Goal: Task Accomplishment & Management: Use online tool/utility

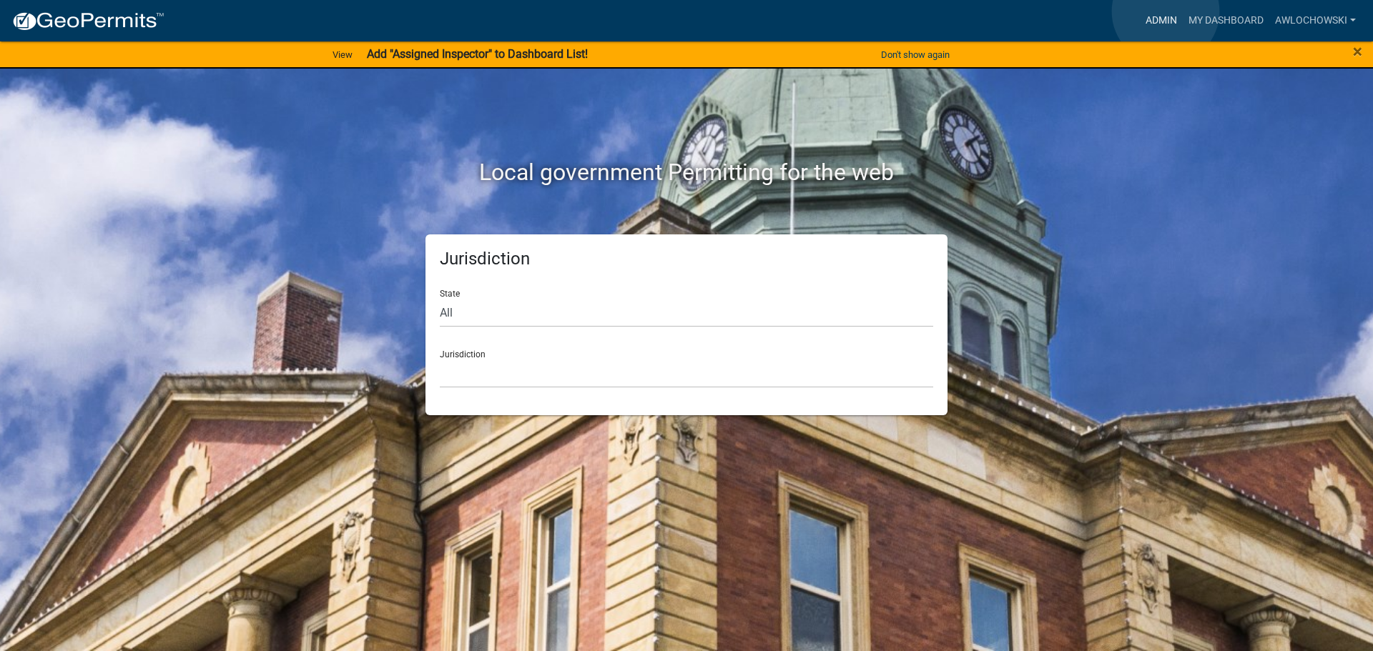
click at [1165, 11] on link "Admin" at bounding box center [1161, 20] width 43 height 27
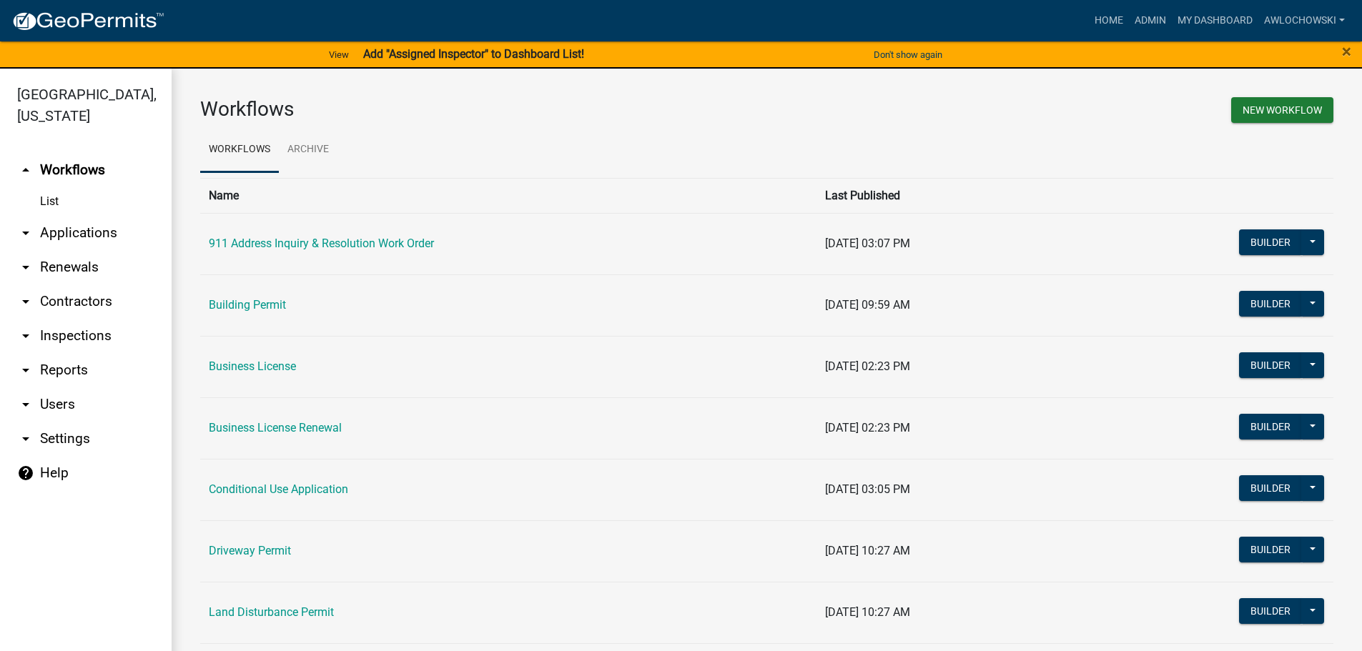
click at [61, 230] on link "arrow_drop_down Applications" at bounding box center [86, 233] width 172 height 34
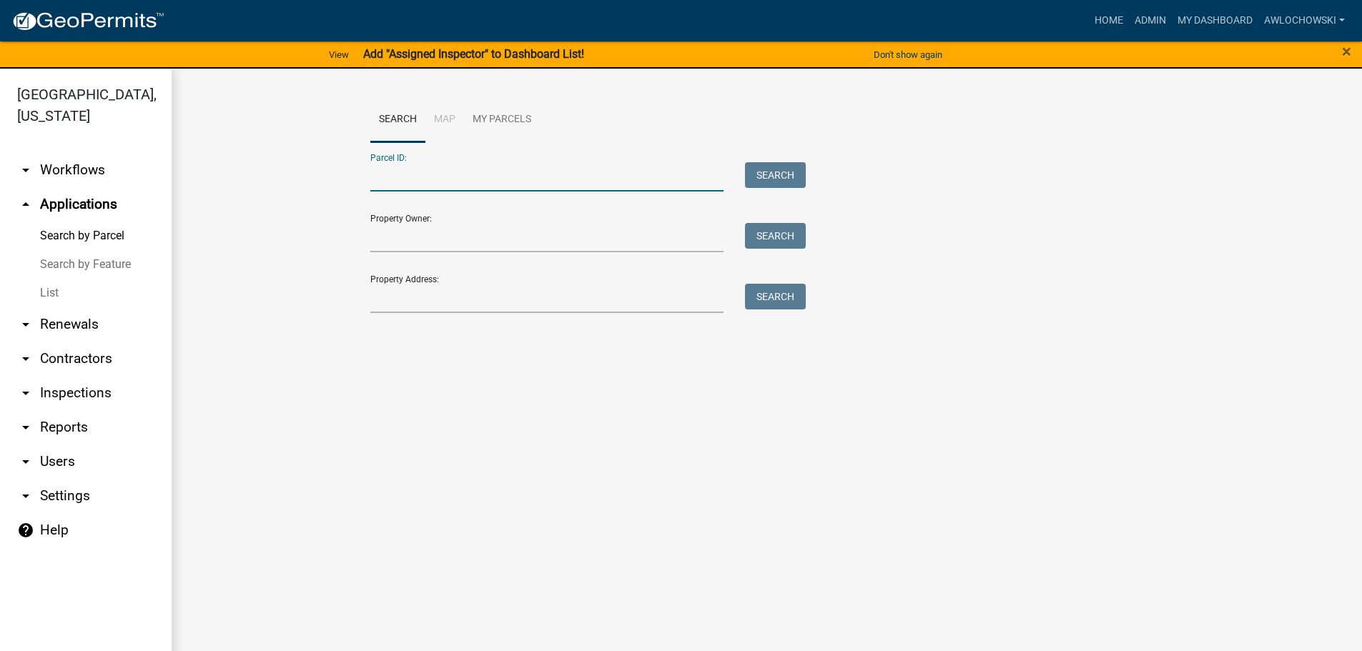
click at [375, 179] on input "Parcel ID:" at bounding box center [547, 176] width 354 height 29
type input "3118M 001"
click at [779, 177] on button "Search" at bounding box center [775, 175] width 61 height 26
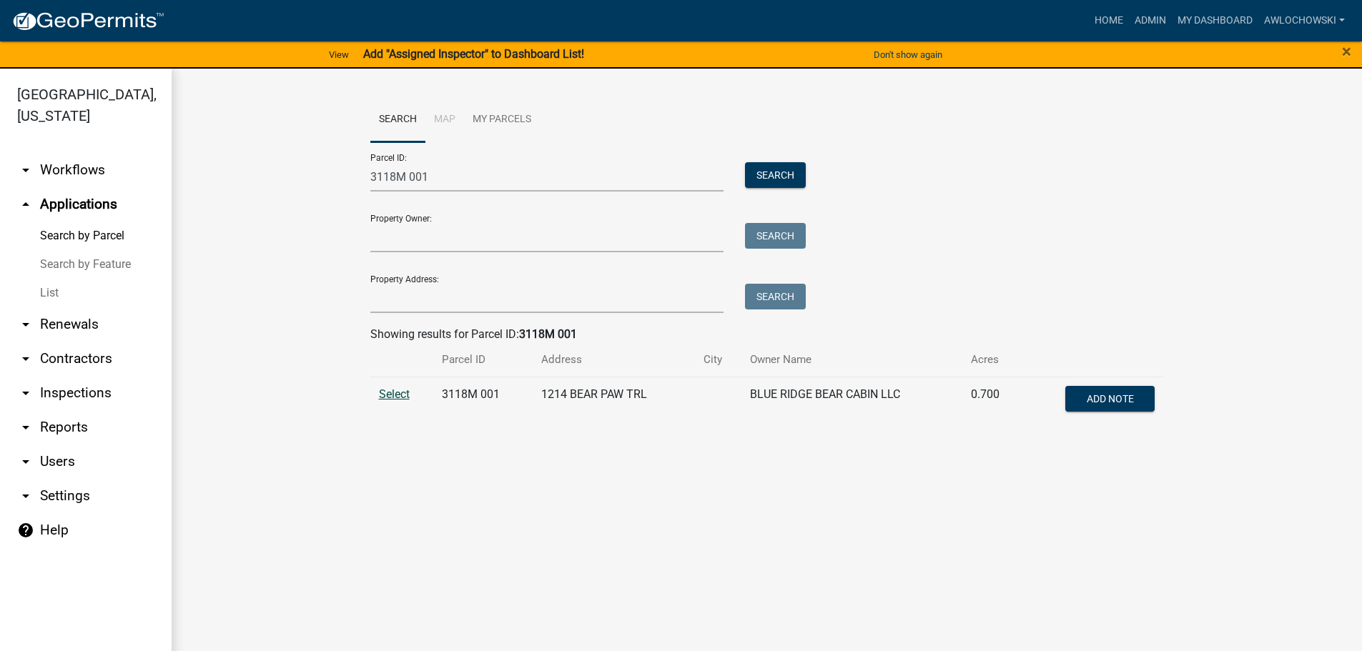
click at [400, 396] on span "Select" at bounding box center [394, 395] width 31 height 14
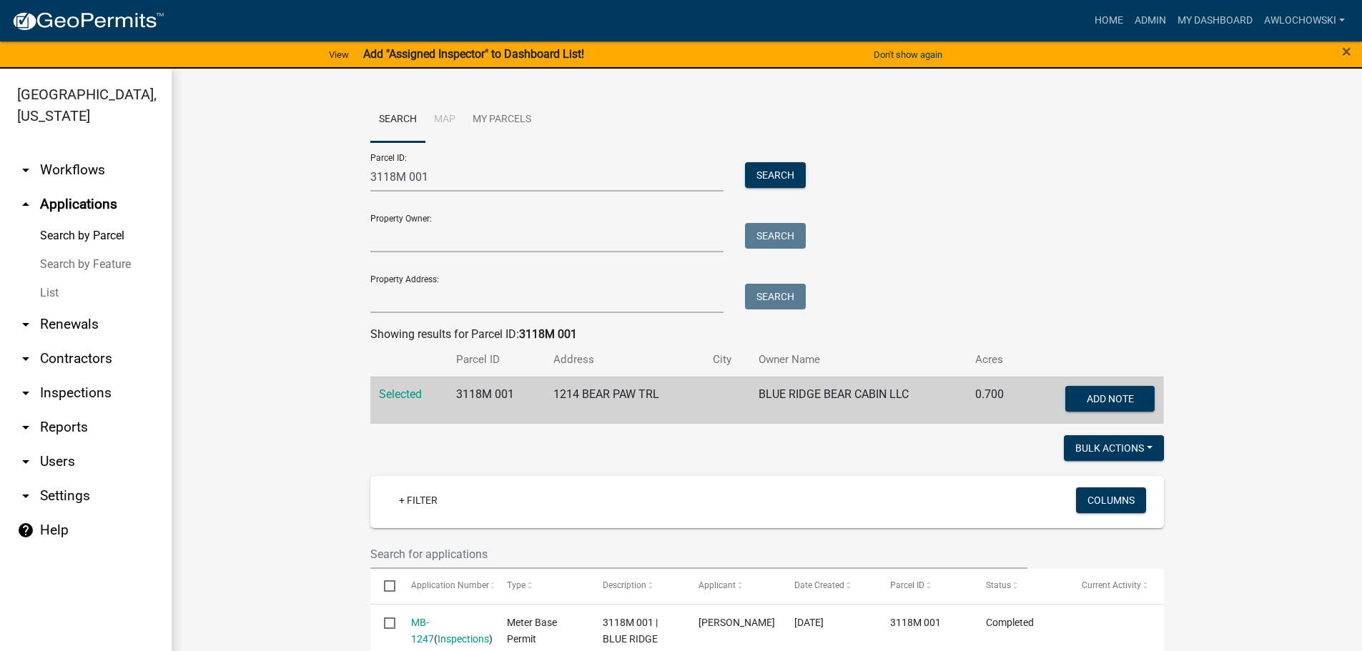
scroll to position [108, 0]
